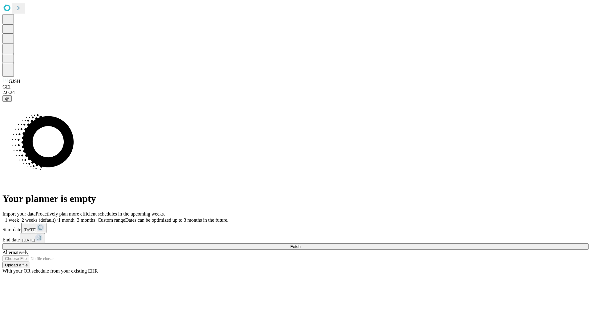
click at [301, 244] on span "Fetch" at bounding box center [295, 246] width 10 height 5
